Goal: Information Seeking & Learning: Learn about a topic

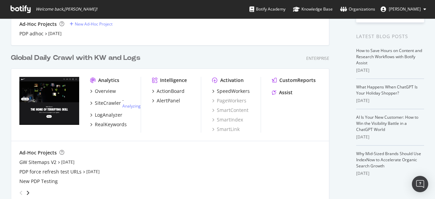
scroll to position [150, 0]
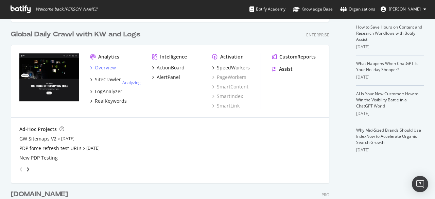
click at [108, 68] on div "Overview" at bounding box center [105, 67] width 21 height 7
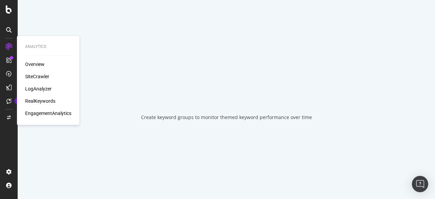
click at [41, 102] on div "RealKeywords" at bounding box center [40, 100] width 30 height 7
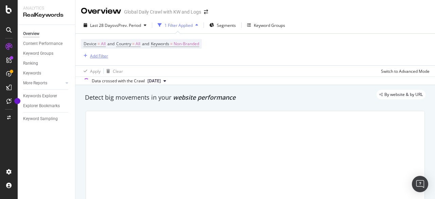
click at [100, 58] on div "Add Filter" at bounding box center [99, 56] width 18 height 6
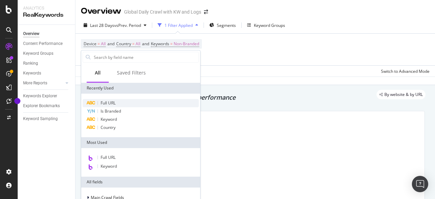
click at [130, 104] on div "Full URL" at bounding box center [141, 103] width 116 height 8
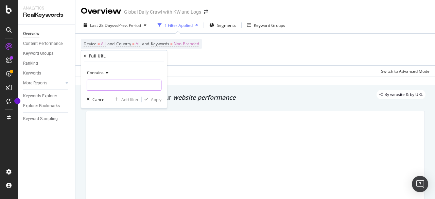
paste input "[URL][DOMAIN_NAME]"
click at [129, 84] on input "text" at bounding box center [124, 84] width 74 height 11
type input "[URL][DOMAIN_NAME]"
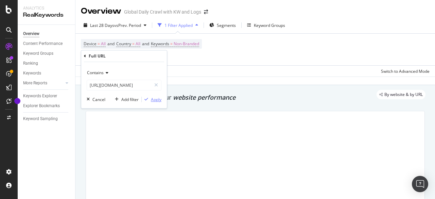
click at [154, 101] on div "Apply" at bounding box center [156, 99] width 11 height 6
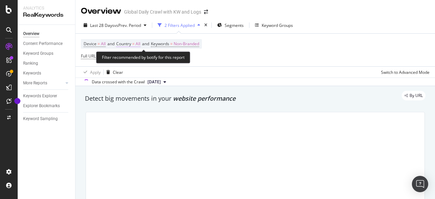
click at [131, 42] on span "Country" at bounding box center [123, 44] width 15 height 6
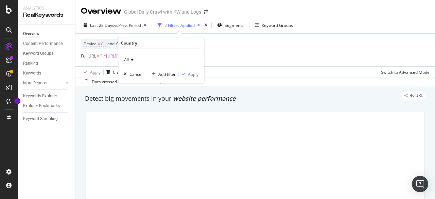
click at [129, 58] on icon at bounding box center [131, 60] width 5 height 4
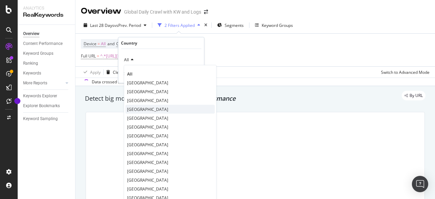
click at [144, 108] on span "[GEOGRAPHIC_DATA]" at bounding box center [147, 109] width 41 height 6
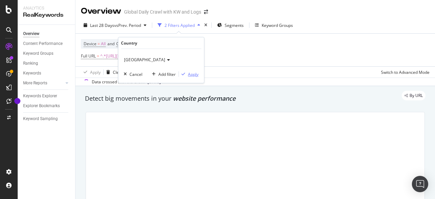
click at [193, 74] on div "Apply" at bounding box center [193, 74] width 11 height 6
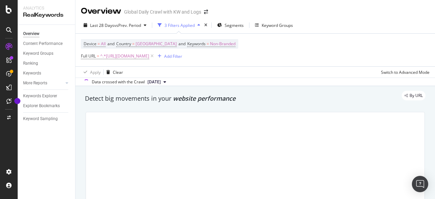
click at [193, 74] on div "Apply Clear Switch to Advanced Mode" at bounding box center [254, 71] width 359 height 11
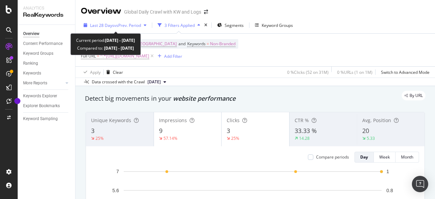
click at [128, 24] on span "vs Prev. Period" at bounding box center [127, 25] width 27 height 6
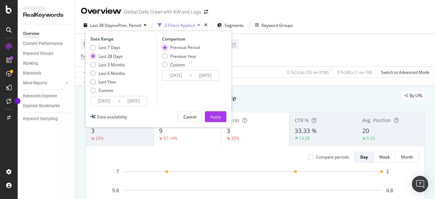
click at [113, 69] on div "Last 7 Days Last 28 Days Last 3 Months Last 6 Months Last Year Custom" at bounding box center [107, 69] width 35 height 51
click at [117, 72] on div "Last 6 Months" at bounding box center [111, 73] width 26 height 6
type input "[DATE]"
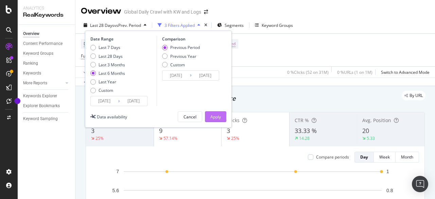
click at [215, 111] on div "Apply" at bounding box center [215, 116] width 11 height 10
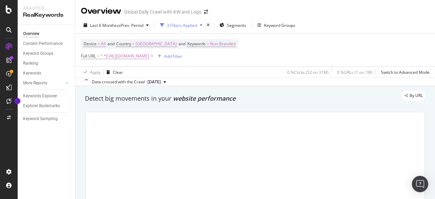
click at [31, 165] on div "Overview Content Performance Keyword Groups Ranking Keywords More Reports Count…" at bounding box center [46, 112] width 57 height 174
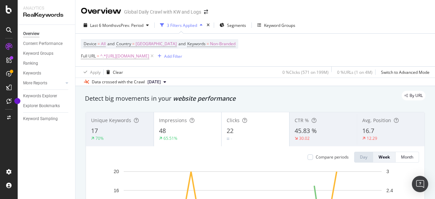
click at [408, 57] on div "Device = All and Country = [GEOGRAPHIC_DATA] and Keywords = Non-Branded Full UR…" at bounding box center [255, 50] width 348 height 33
click at [149, 57] on span "^.*[URL][DOMAIN_NAME]" at bounding box center [124, 56] width 49 height 10
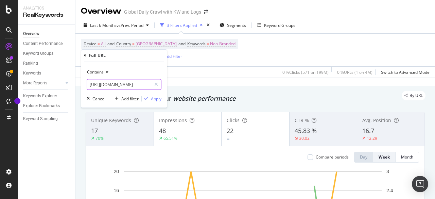
click at [137, 81] on input "[URL][DOMAIN_NAME]" at bounding box center [119, 84] width 64 height 11
paste input "women/best-womens-leggings-guide"
type input "[URL][DOMAIN_NAME]"
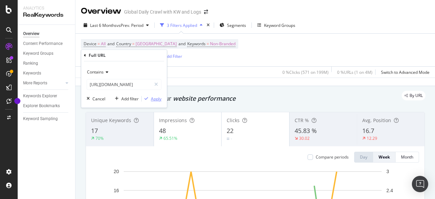
click at [160, 101] on div "Apply" at bounding box center [156, 99] width 11 height 6
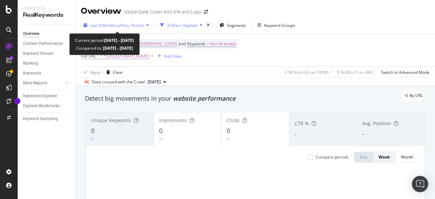
click at [104, 23] on span "Last 6 Months" at bounding box center [103, 25] width 26 height 6
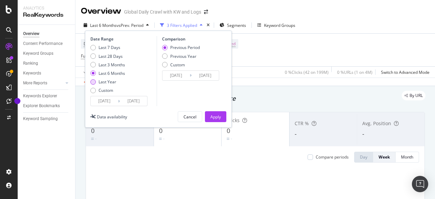
click at [104, 80] on div "Last Year" at bounding box center [107, 82] width 18 height 6
type input "[DATE]"
click at [211, 116] on div "Apply" at bounding box center [215, 117] width 11 height 6
